Goal: Task Accomplishment & Management: Complete application form

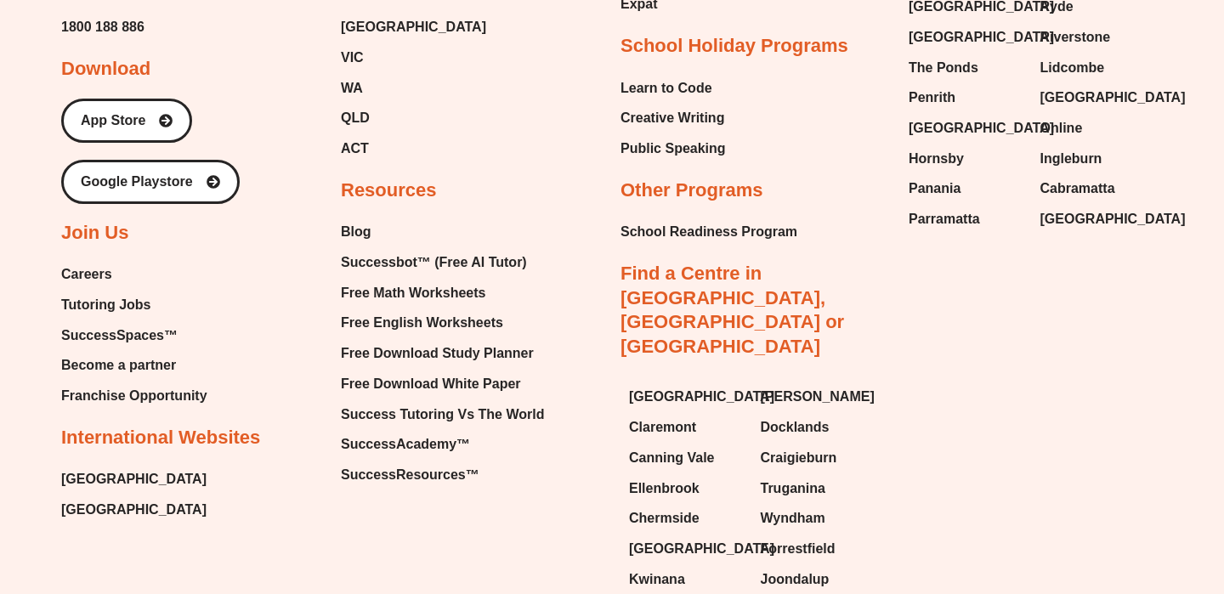
scroll to position [3462, 0]
click at [99, 272] on span "Careers" at bounding box center [86, 273] width 51 height 25
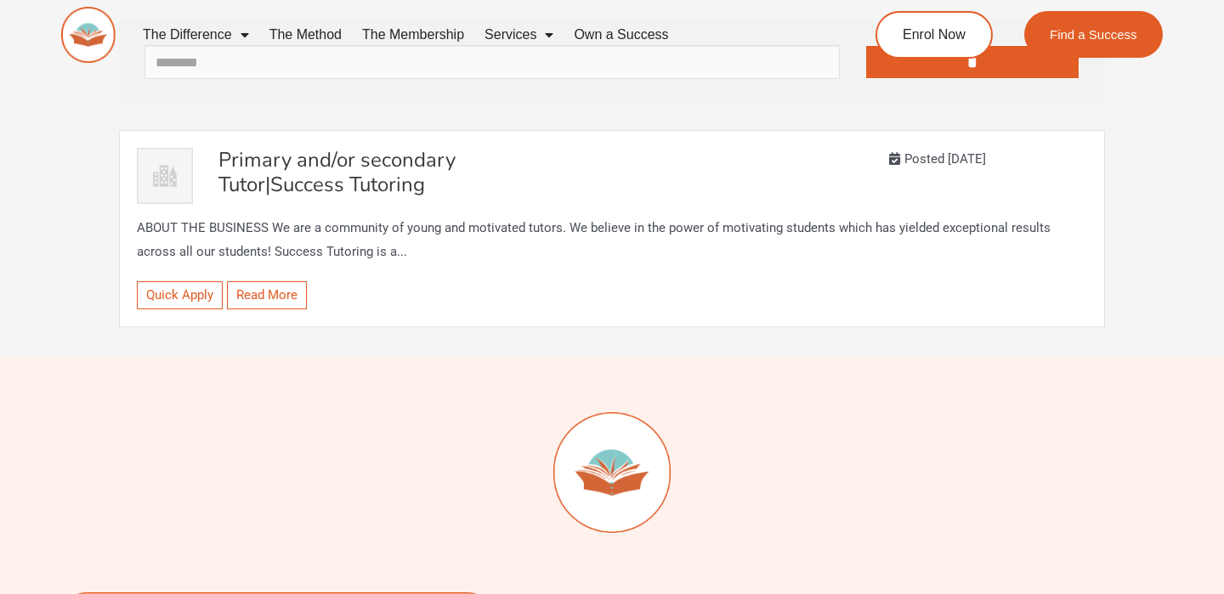
click at [448, 157] on span "Primary and/or secondary Tutor" at bounding box center [336, 172] width 237 height 52
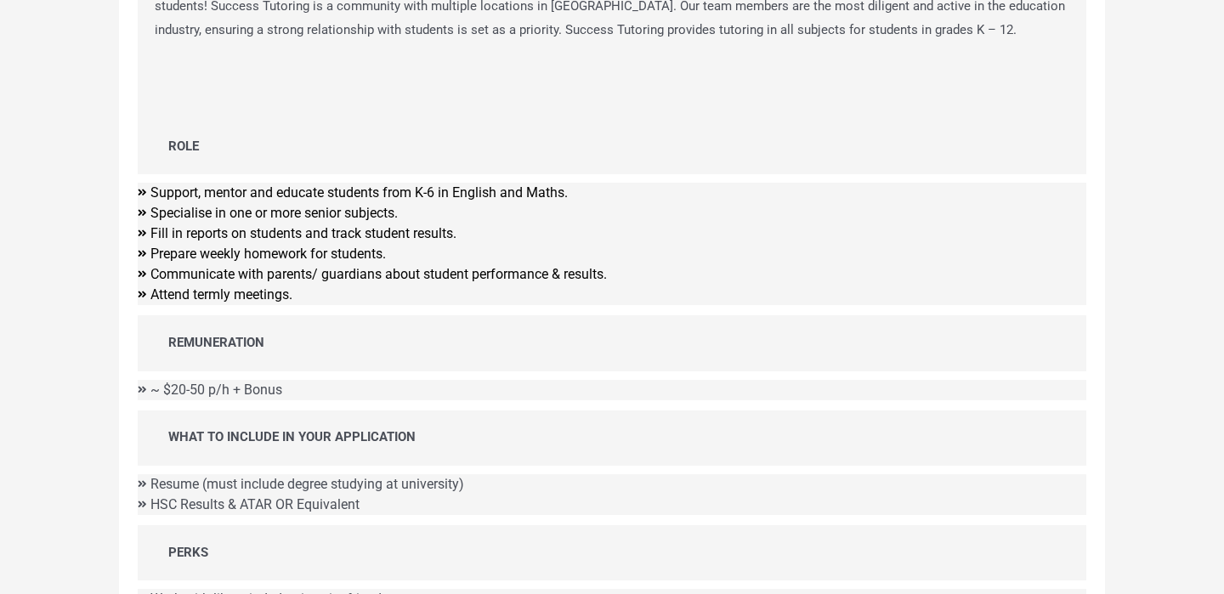
scroll to position [454, 0]
